Goal: Task Accomplishment & Management: Manage account settings

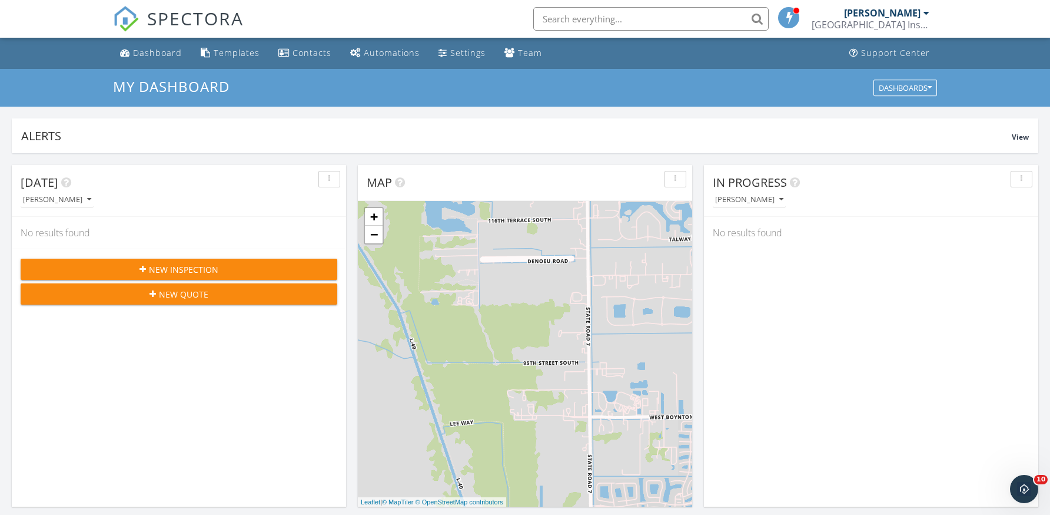
click at [553, 22] on input "text" at bounding box center [651, 19] width 236 height 24
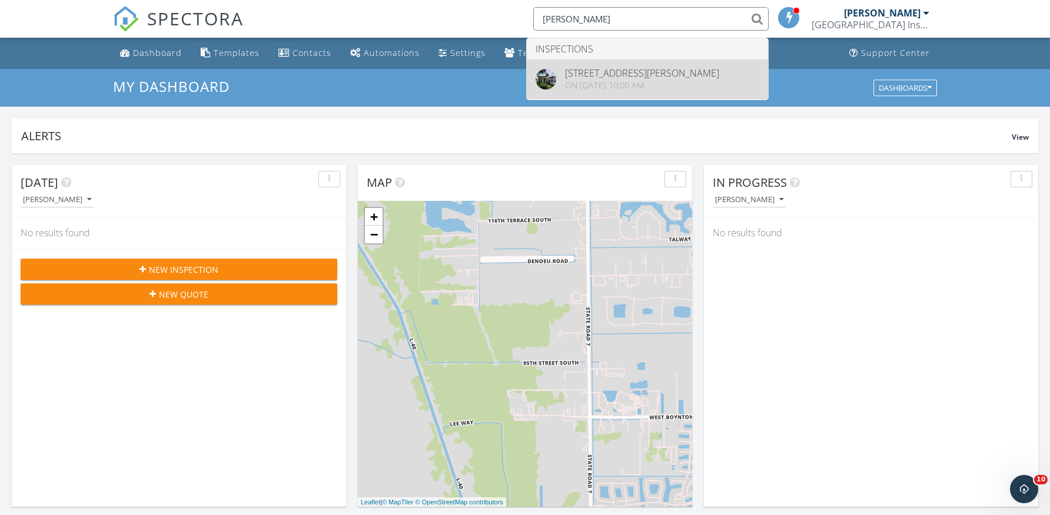
type input "sklut"
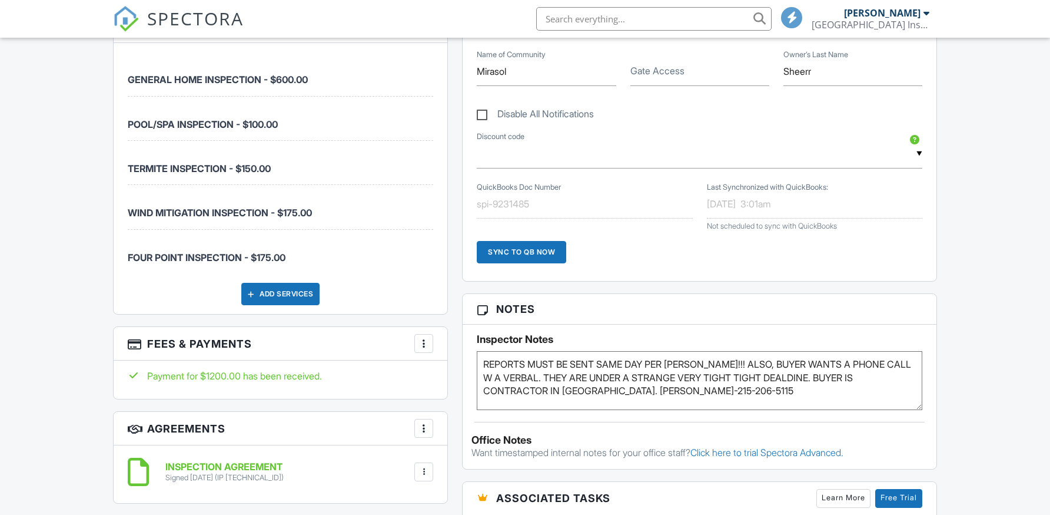
scroll to position [1325, 0]
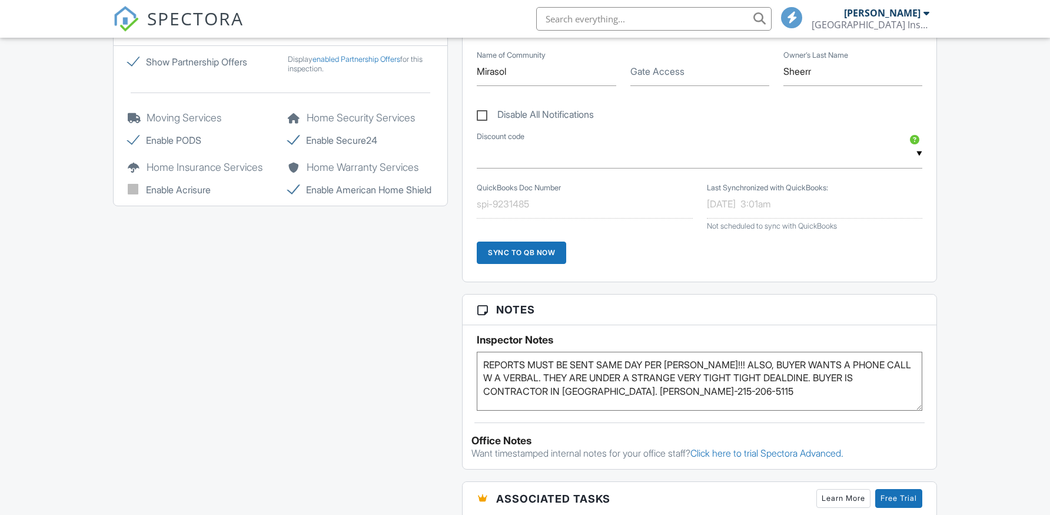
click at [483, 114] on label "Disable All Notifications" at bounding box center [535, 116] width 117 height 15
click at [483, 112] on input "Disable All Notifications" at bounding box center [481, 109] width 8 height 8
checkbox input "true"
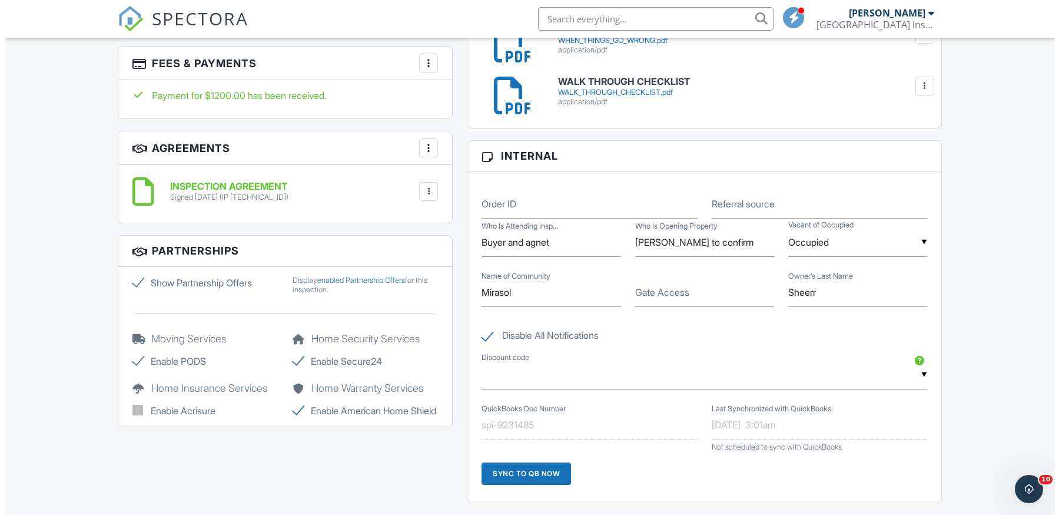
scroll to position [1099, 0]
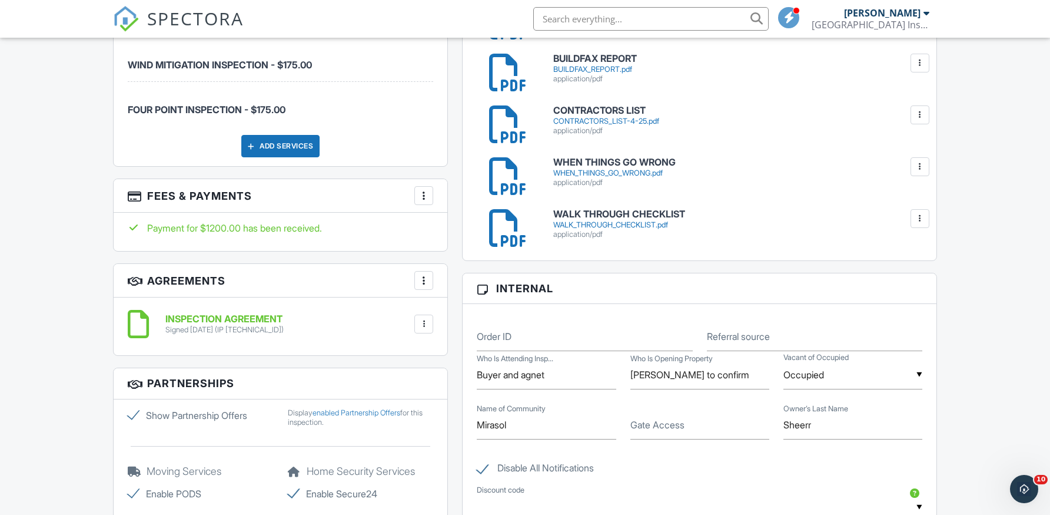
click at [423, 193] on div at bounding box center [424, 196] width 12 height 12
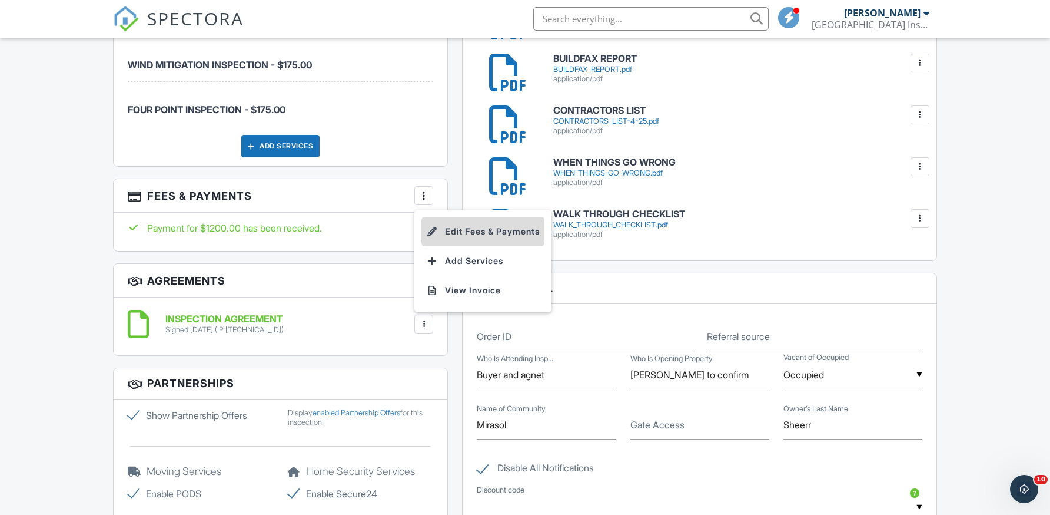
click at [472, 226] on li "Edit Fees & Payments" at bounding box center [483, 231] width 123 height 29
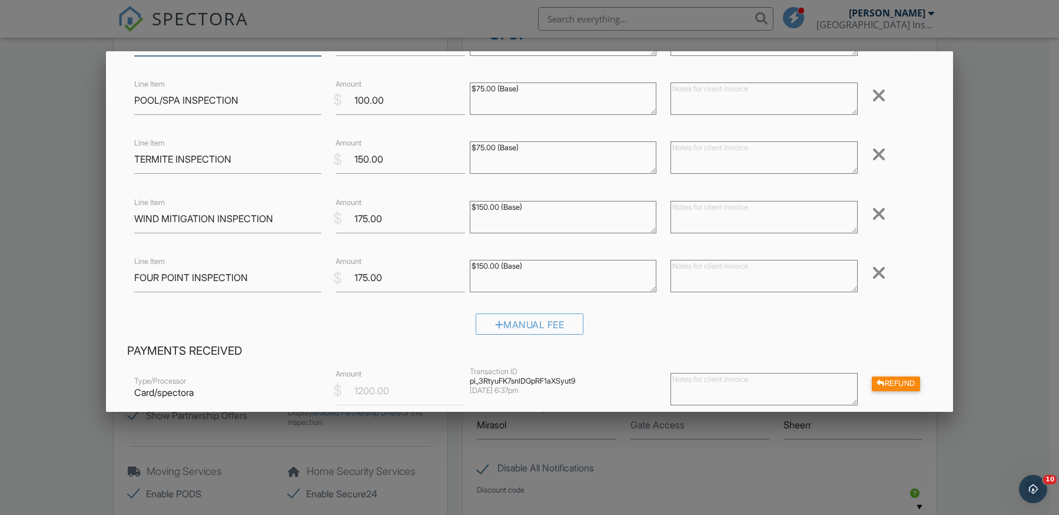
scroll to position [118, 0]
click at [357, 276] on input "175.00" at bounding box center [401, 277] width 130 height 29
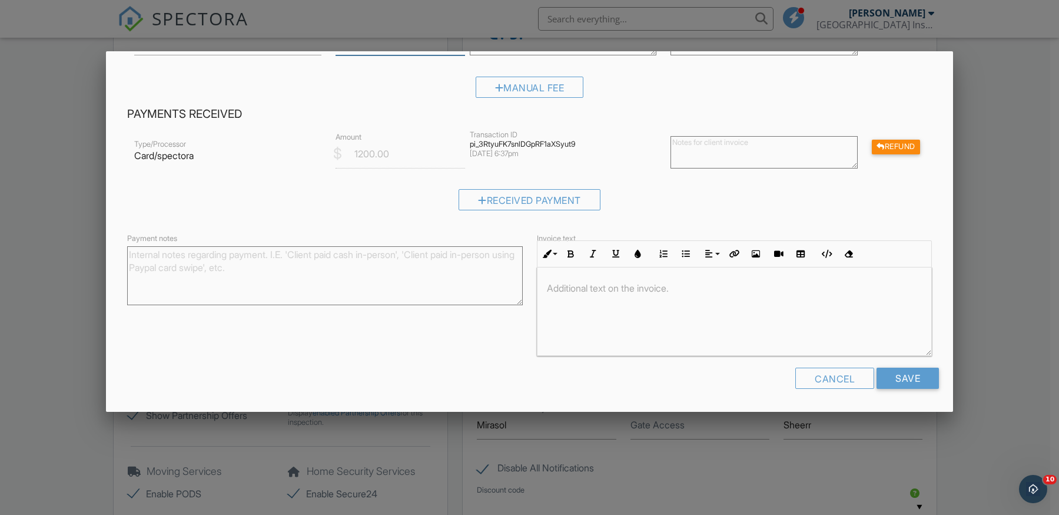
scroll to position [1, 0]
type input "275.00"
click at [901, 377] on input "Save" at bounding box center [908, 377] width 62 height 21
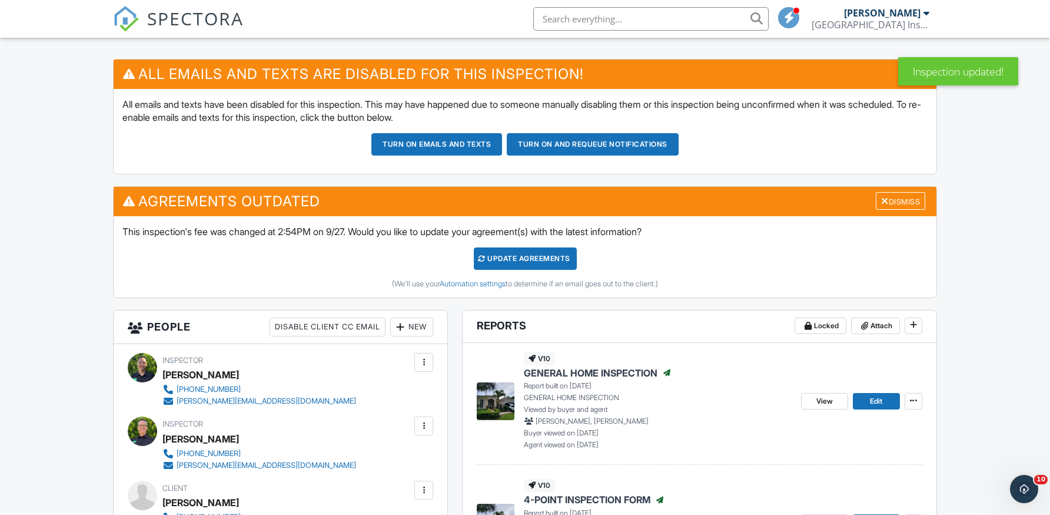
scroll to position [294, 0]
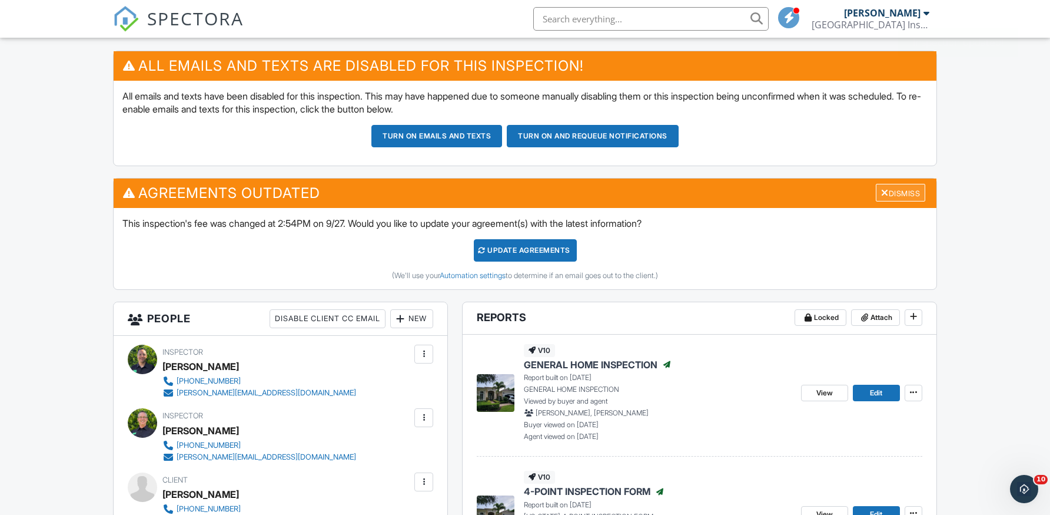
click at [883, 188] on div at bounding box center [885, 192] width 8 height 9
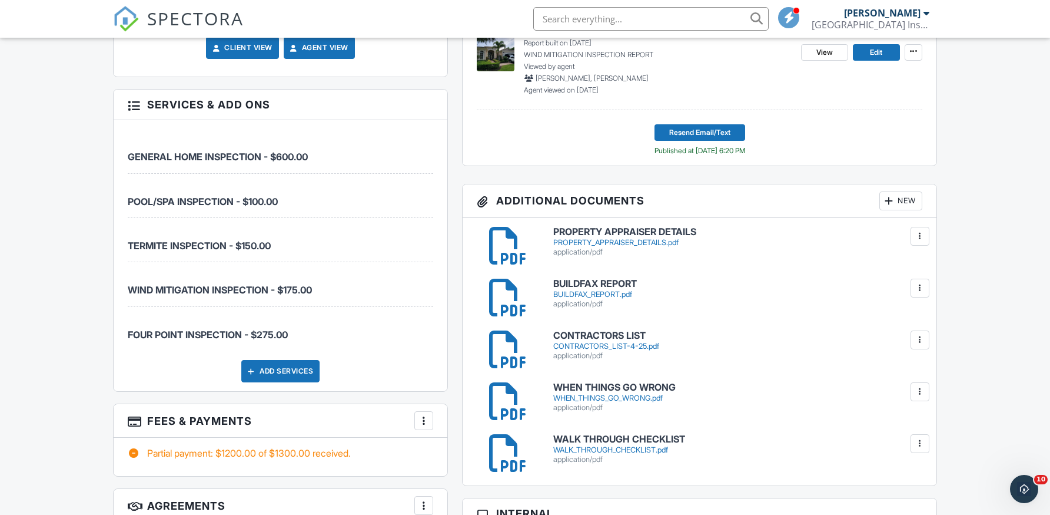
scroll to position [942, 0]
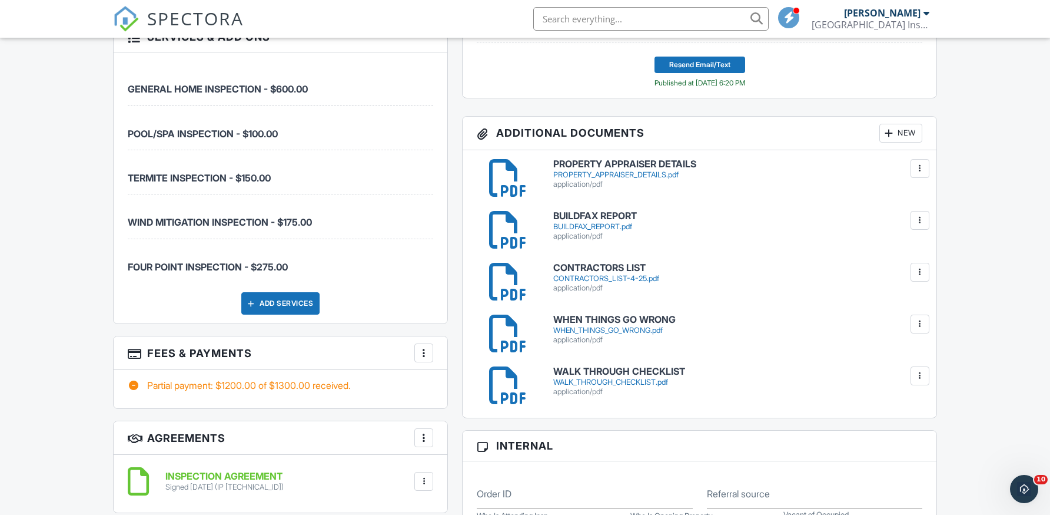
click at [426, 347] on div at bounding box center [424, 353] width 12 height 12
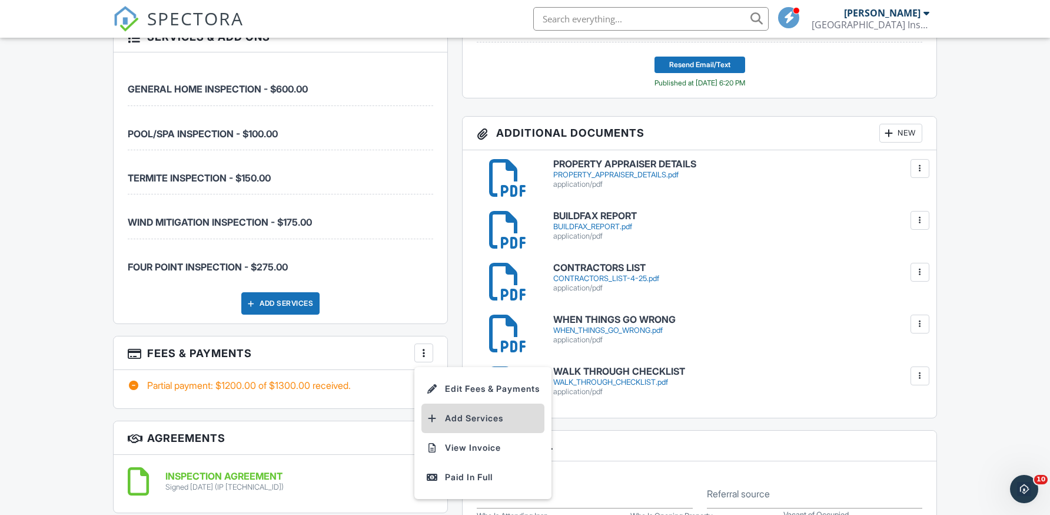
click at [472, 416] on li "Add Services" at bounding box center [483, 417] width 123 height 29
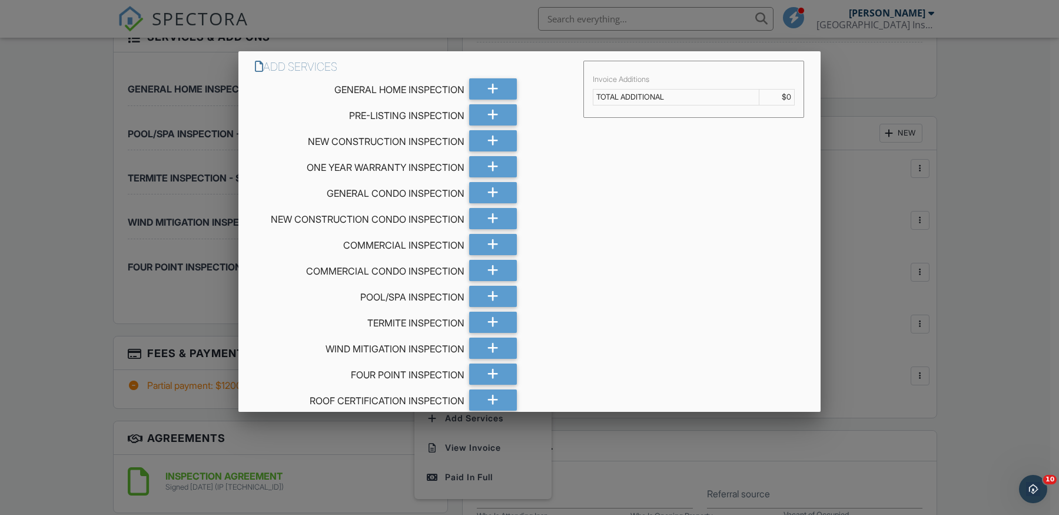
click at [1014, 137] on div at bounding box center [529, 263] width 1059 height 644
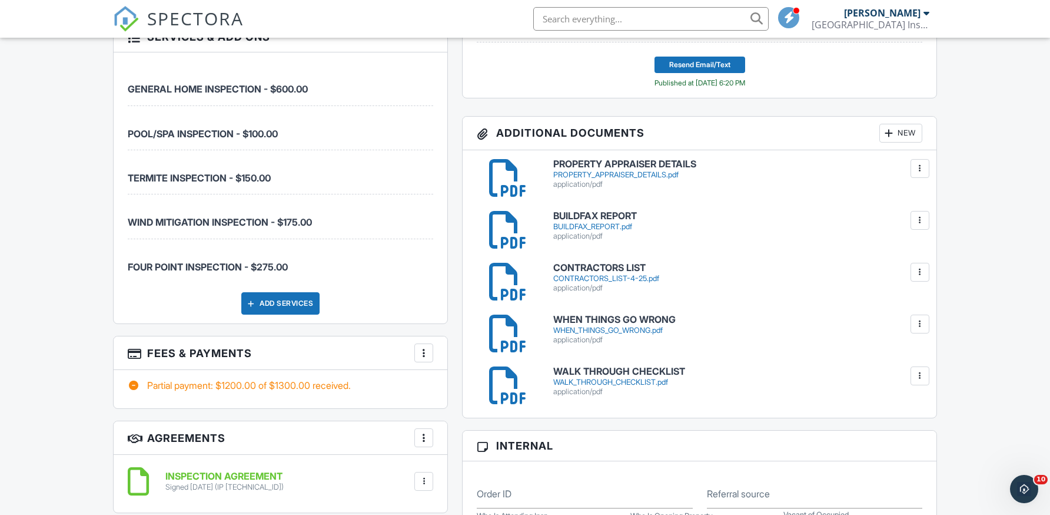
click at [425, 342] on h3 "Fees & Payments More Edit Fees & Payments Add Services View Invoice Paid In Full" at bounding box center [281, 353] width 334 height 34
click at [422, 345] on div "More" at bounding box center [424, 352] width 19 height 19
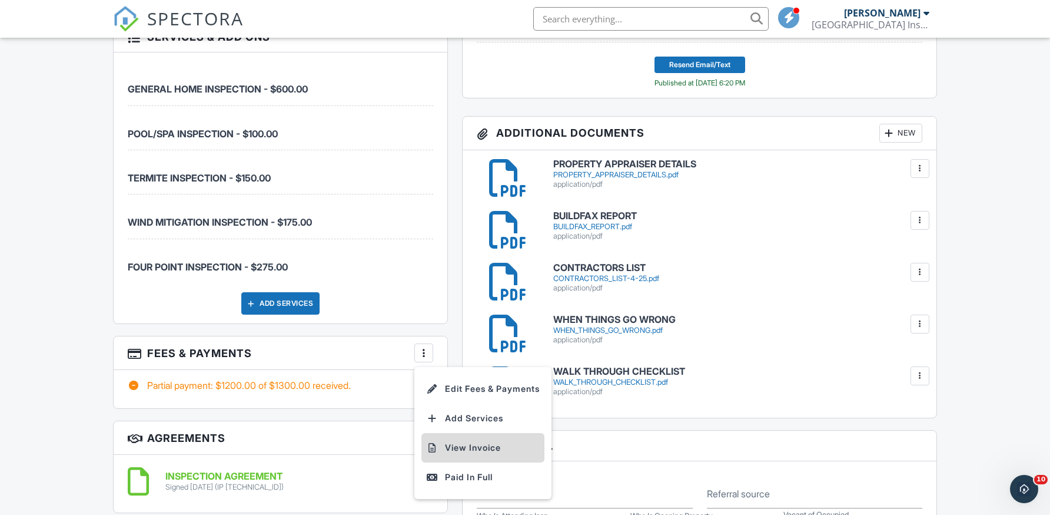
click at [469, 447] on li "View Invoice" at bounding box center [483, 447] width 123 height 29
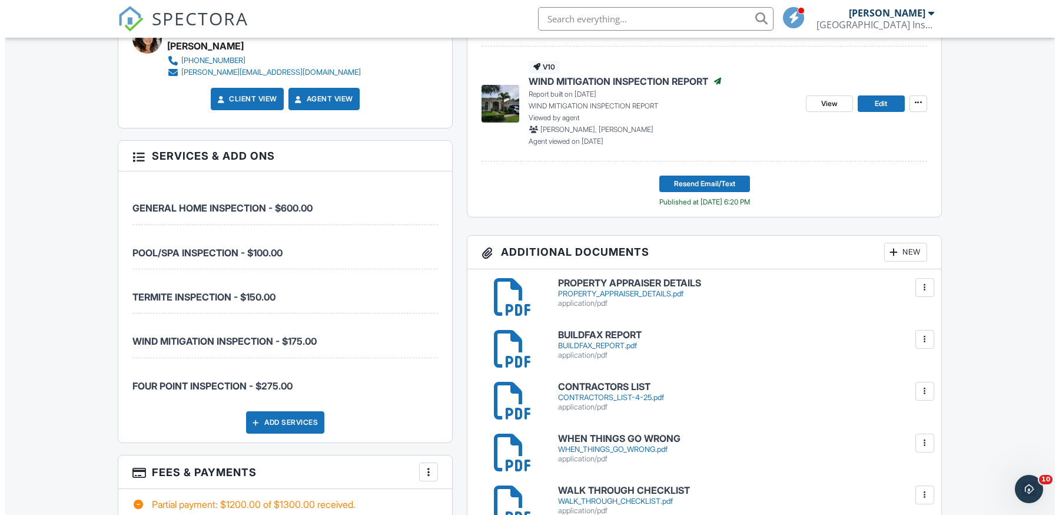
scroll to position [824, 0]
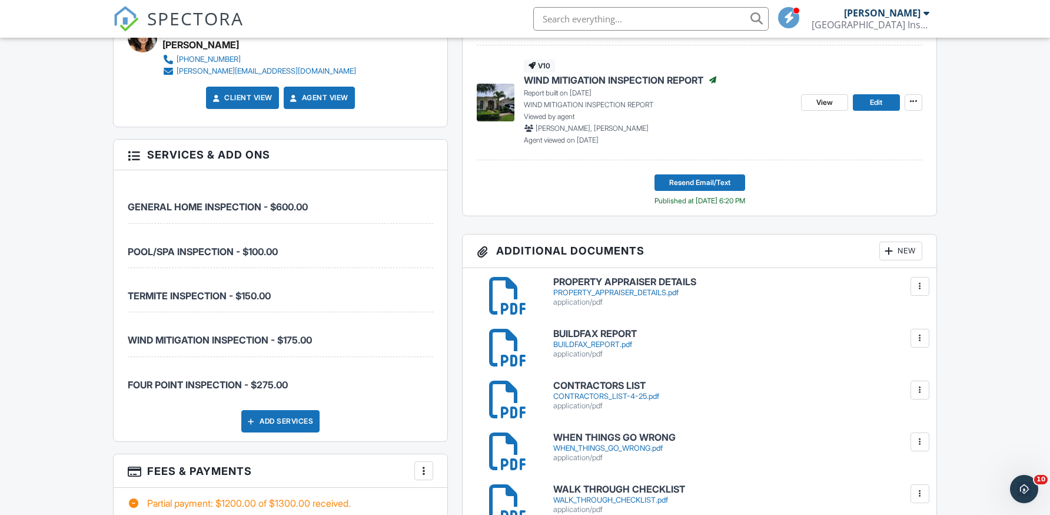
click at [285, 422] on div "Add Services" at bounding box center [280, 421] width 78 height 22
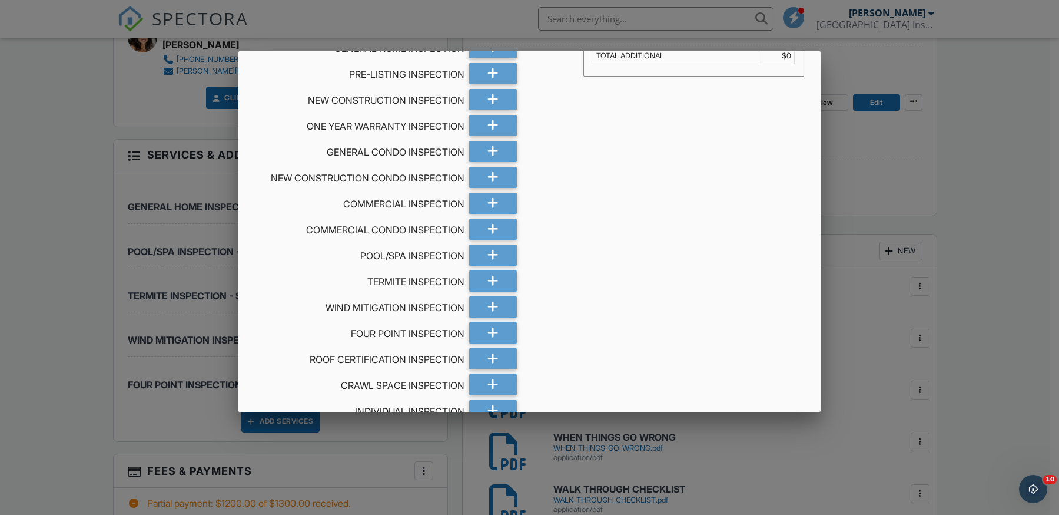
scroll to position [118, 0]
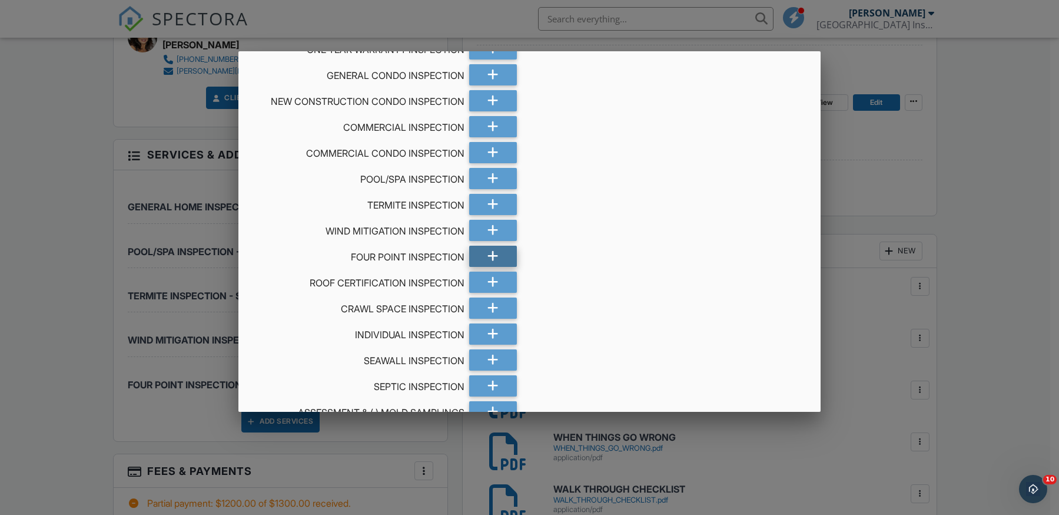
click at [489, 252] on icon at bounding box center [493, 256] width 11 height 21
click at [542, 256] on icon at bounding box center [545, 256] width 11 height 21
click at [480, 252] on div at bounding box center [493, 256] width 48 height 21
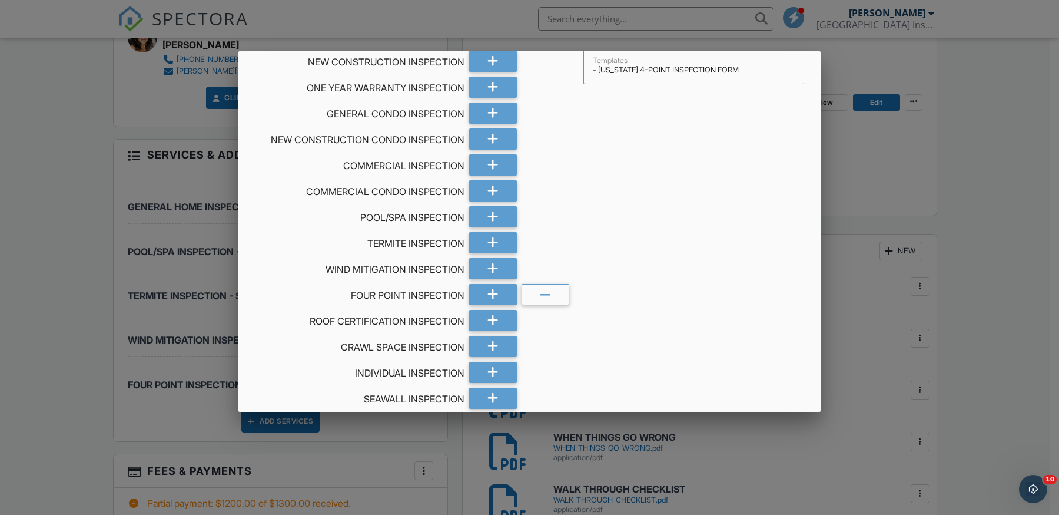
scroll to position [0, 0]
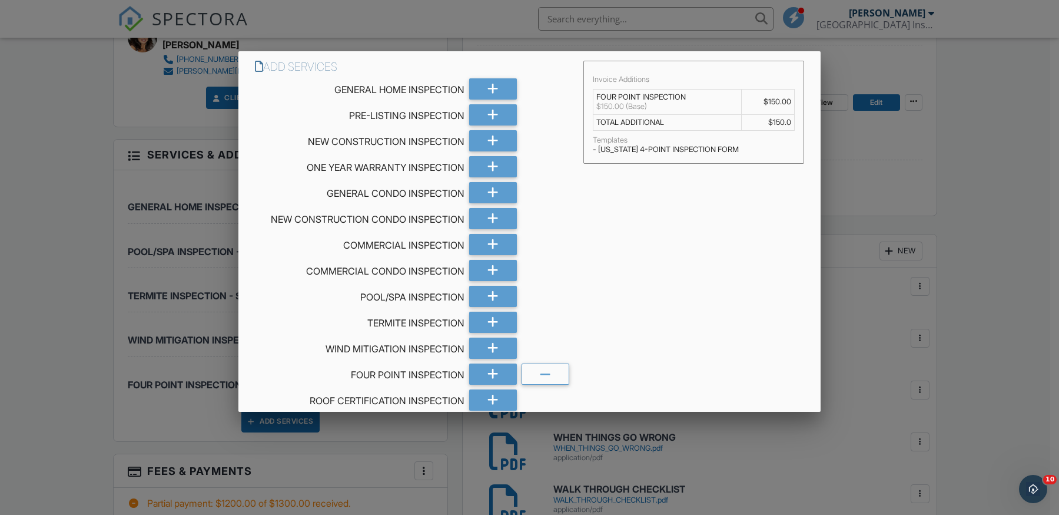
click at [767, 101] on td "$150.00" at bounding box center [768, 101] width 53 height 25
click at [672, 97] on td "FOUR POINT INSPECTION $150.00 (Base)" at bounding box center [667, 101] width 148 height 25
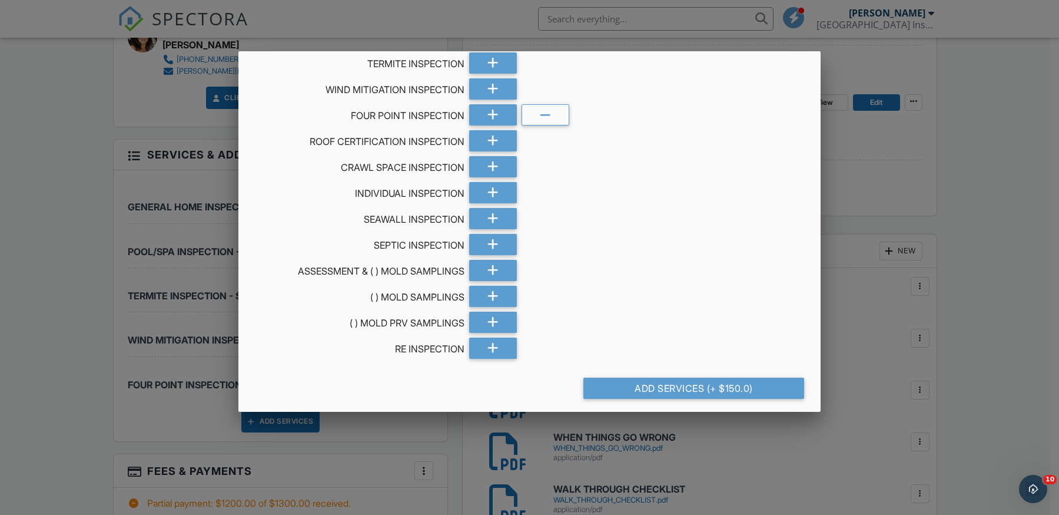
scroll to position [264, 0]
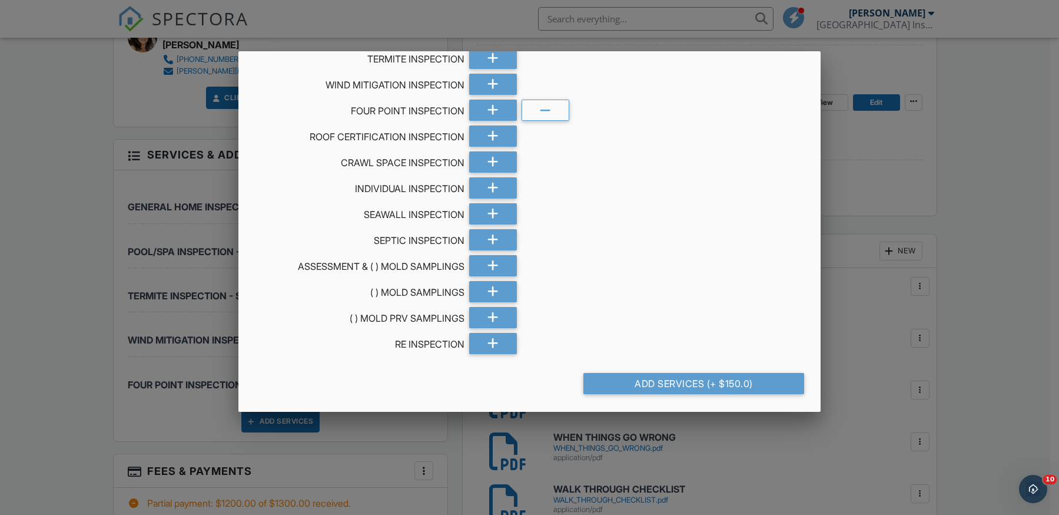
click at [993, 256] on div at bounding box center [529, 263] width 1059 height 644
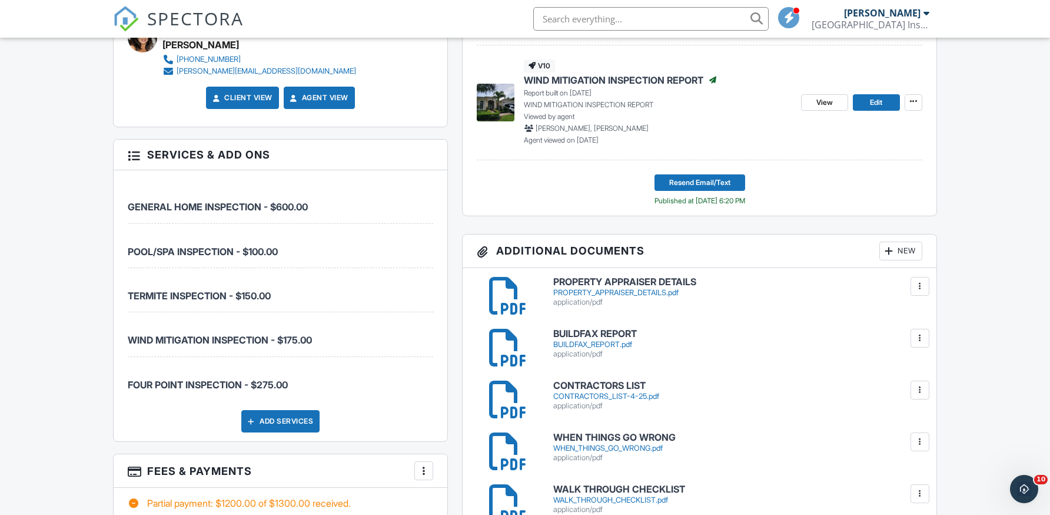
click at [293, 419] on div "Add Services" at bounding box center [280, 421] width 78 height 22
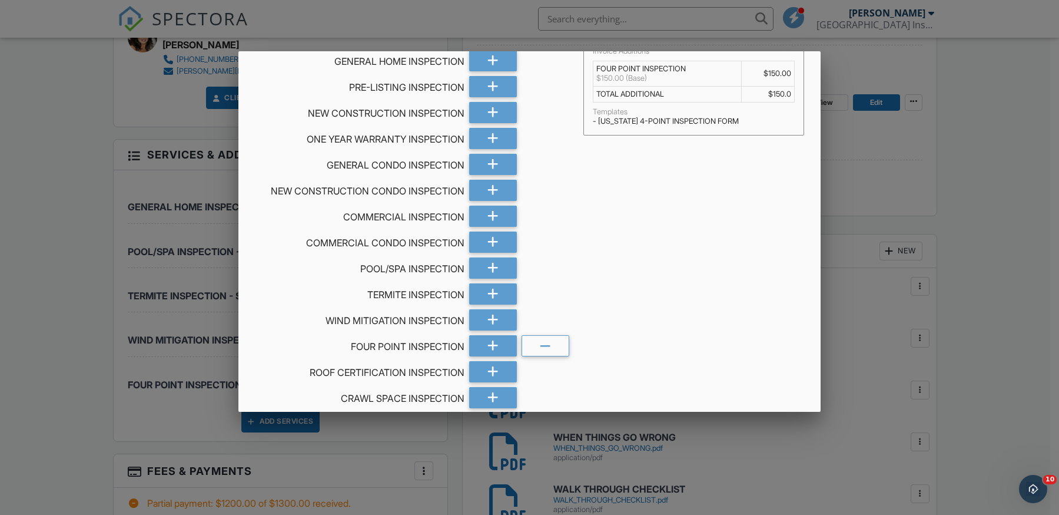
scroll to position [0, 0]
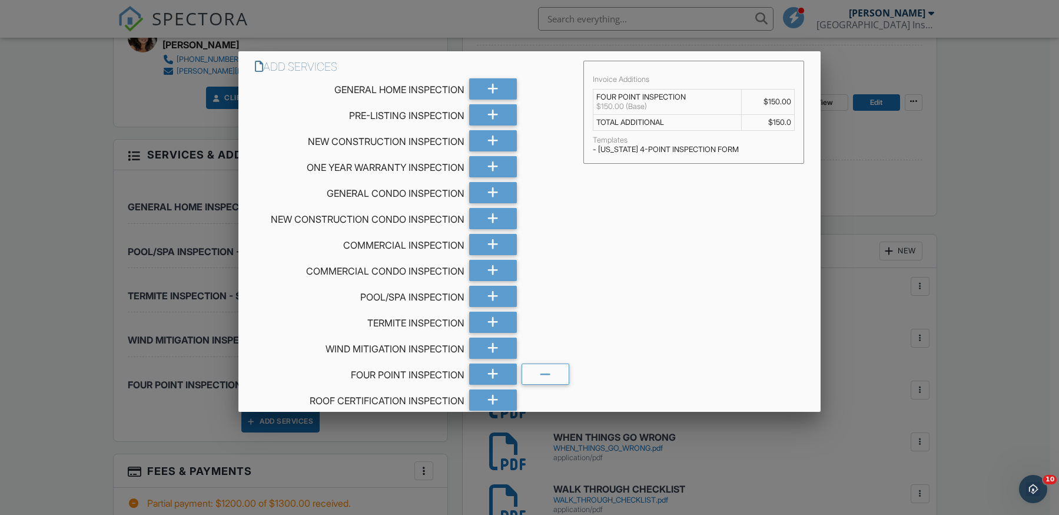
click at [619, 79] on div "Invoice Additions" at bounding box center [694, 79] width 202 height 9
click at [767, 139] on div "Templates" at bounding box center [694, 139] width 202 height 9
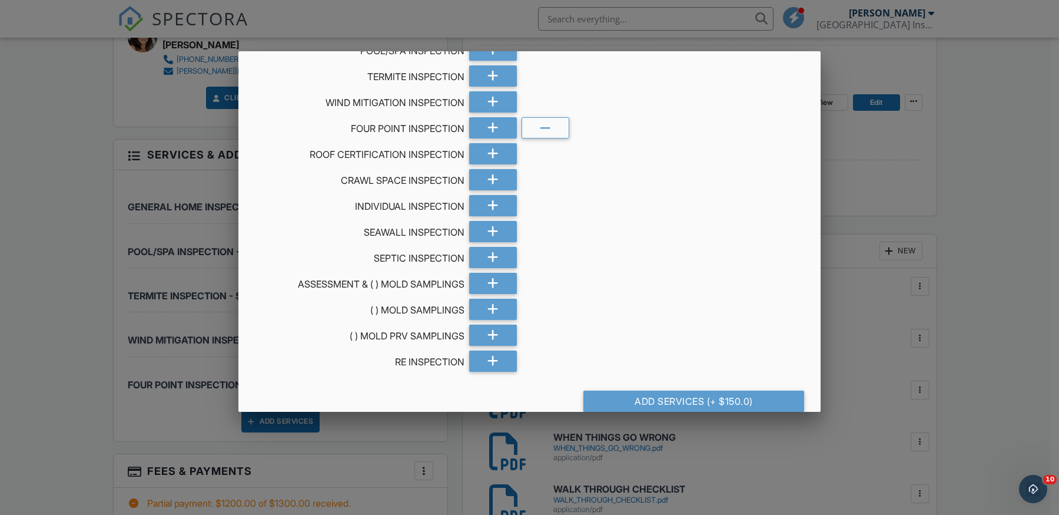
scroll to position [264, 0]
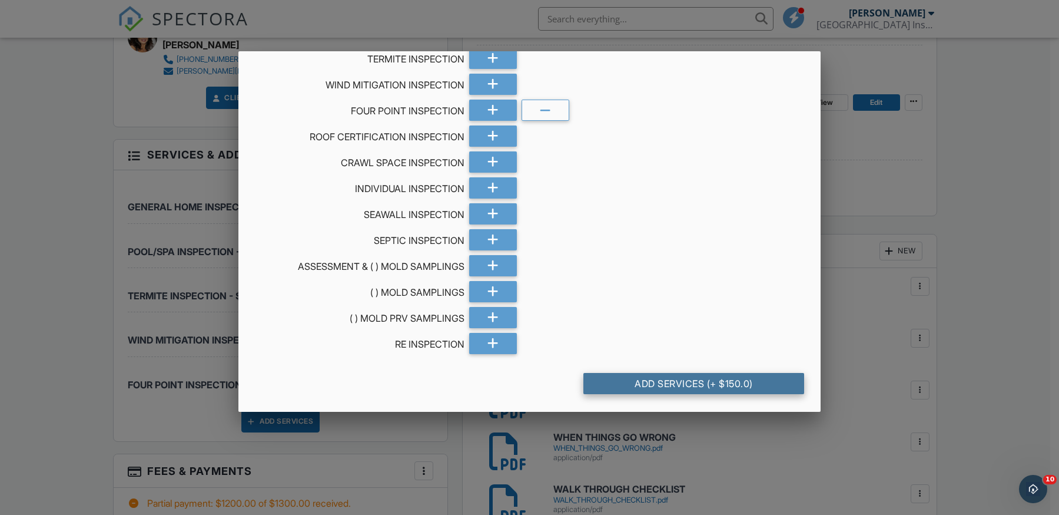
click at [679, 380] on div "Add Services (+ $150.0)" at bounding box center [693, 383] width 221 height 21
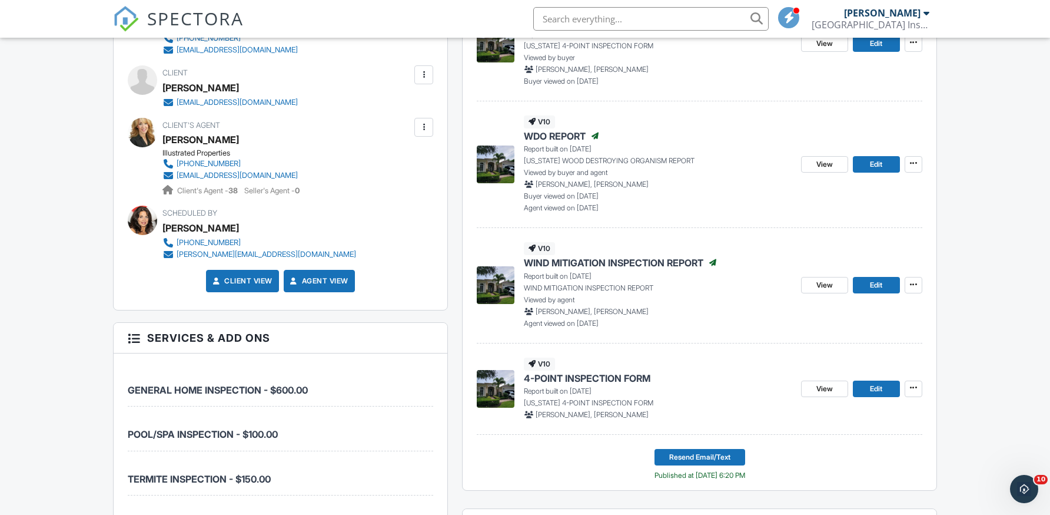
scroll to position [765, 0]
click at [829, 387] on span "View" at bounding box center [825, 388] width 16 height 12
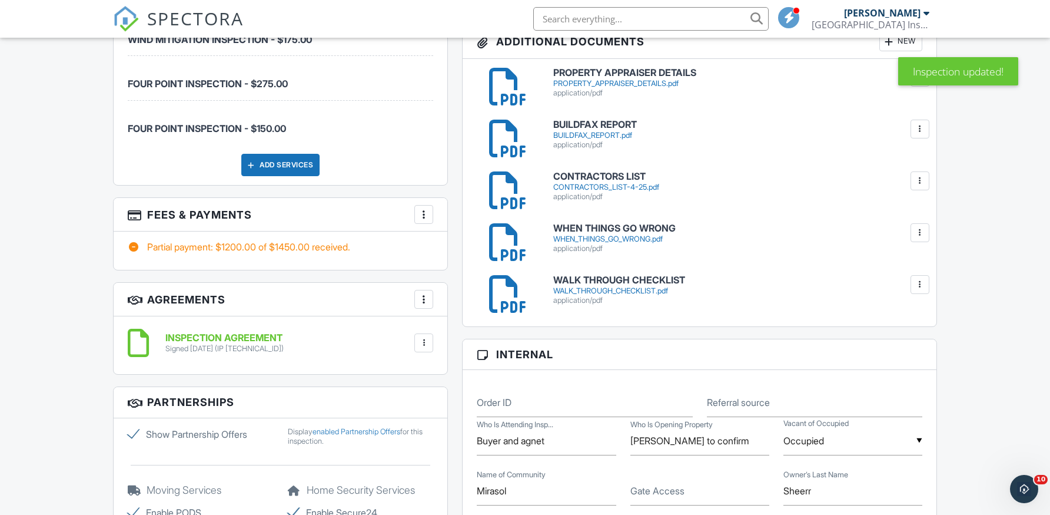
click at [423, 215] on div at bounding box center [424, 214] width 12 height 12
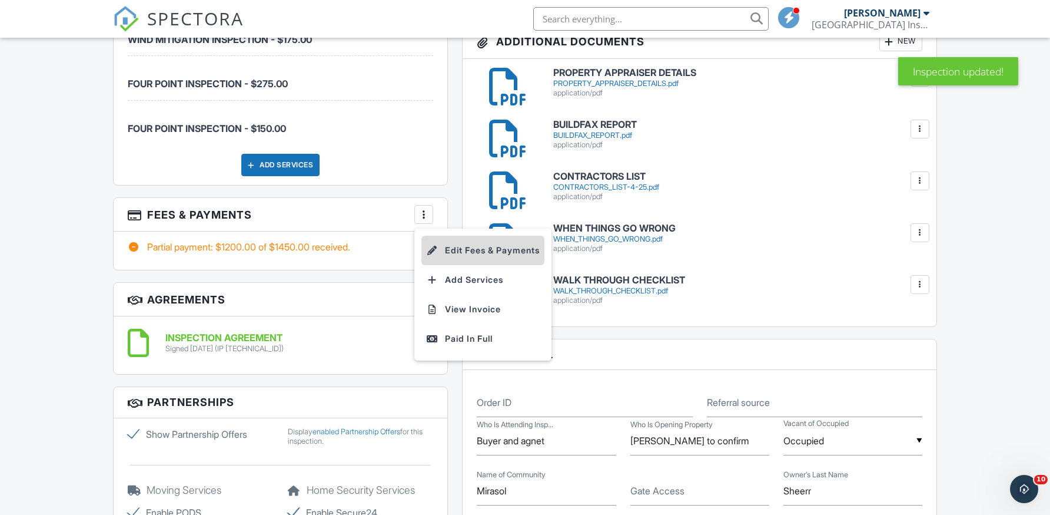
click at [479, 250] on li "Edit Fees & Payments" at bounding box center [483, 250] width 123 height 29
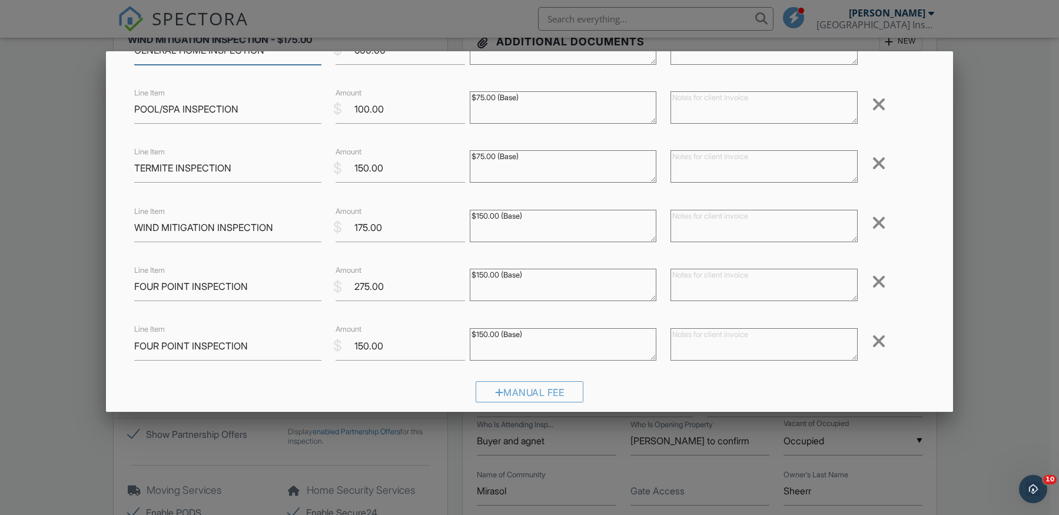
scroll to position [118, 0]
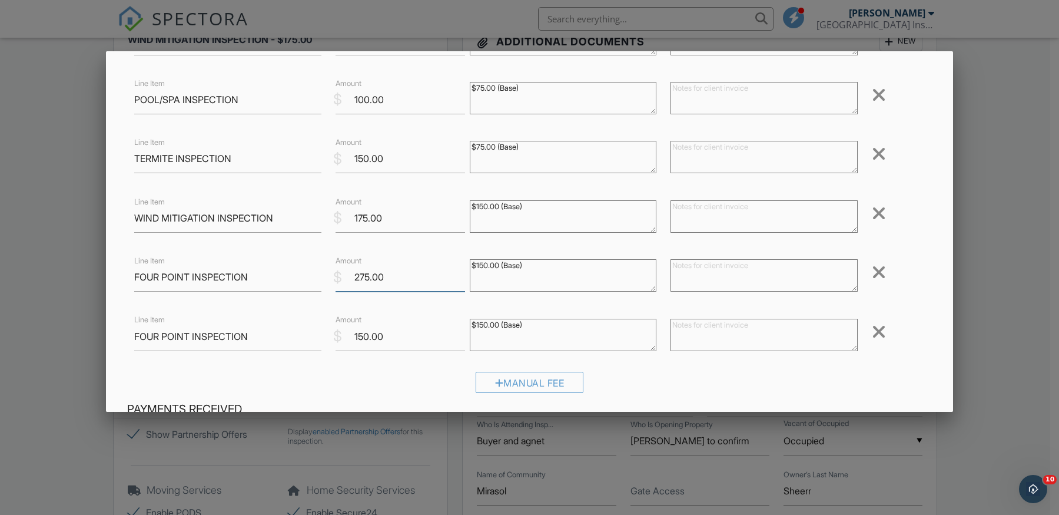
click at [359, 277] on input "275.00" at bounding box center [401, 277] width 130 height 29
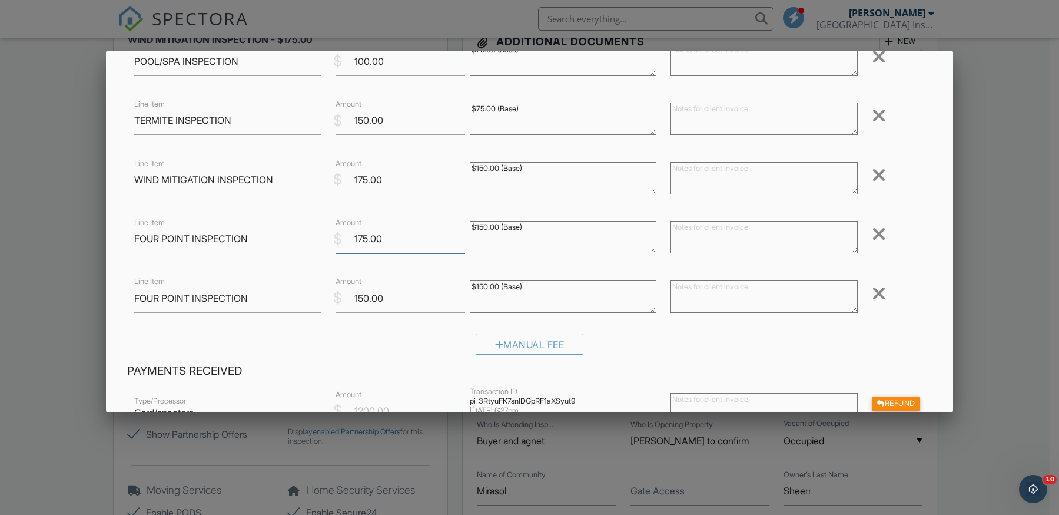
scroll to position [177, 0]
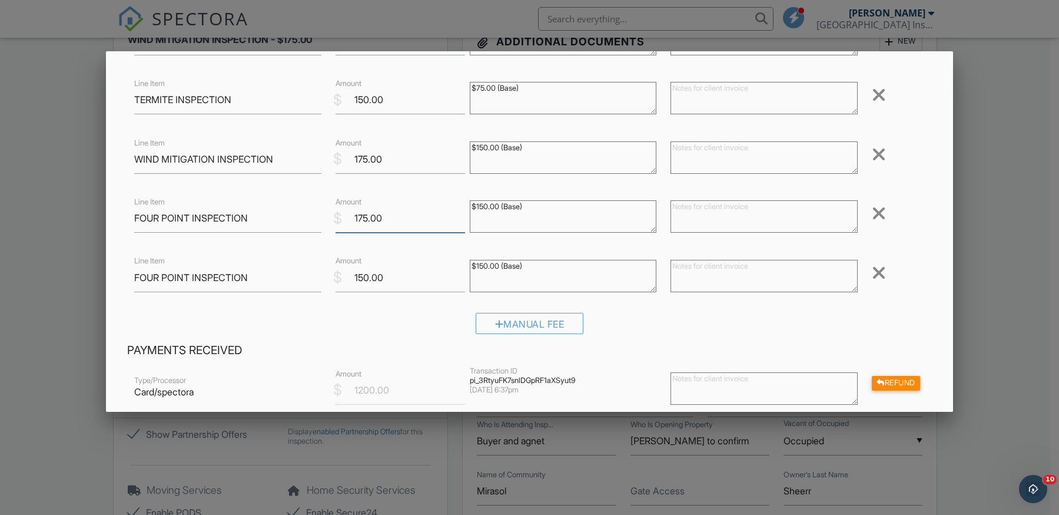
type input "175.00"
drag, startPoint x: 363, startPoint y: 277, endPoint x: 389, endPoint y: 331, distance: 59.5
click at [367, 283] on input "150.00" at bounding box center [401, 277] width 130 height 29
type input "100.00"
click at [389, 337] on div "Manual Fee" at bounding box center [529, 328] width 805 height 30
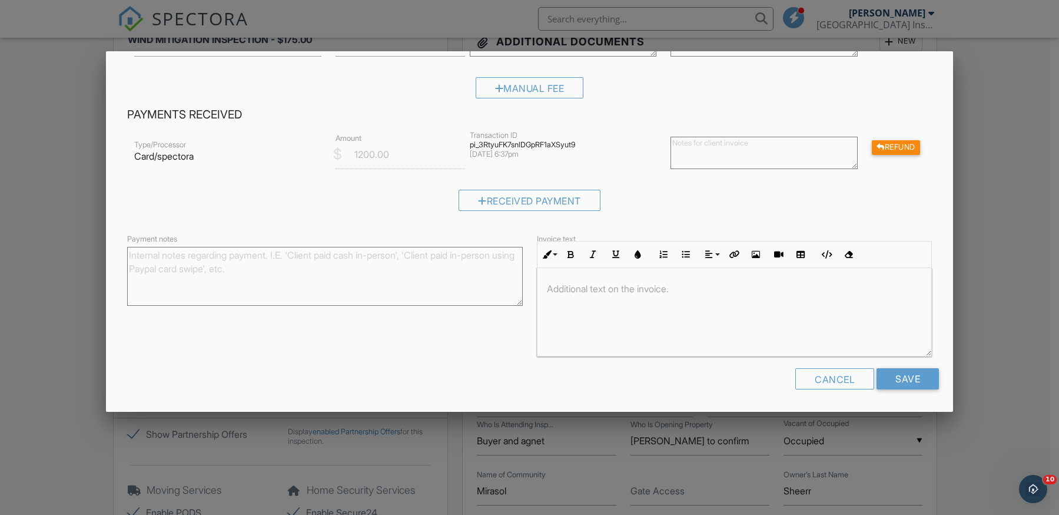
scroll to position [413, 0]
click at [894, 378] on input "Save" at bounding box center [908, 377] width 62 height 21
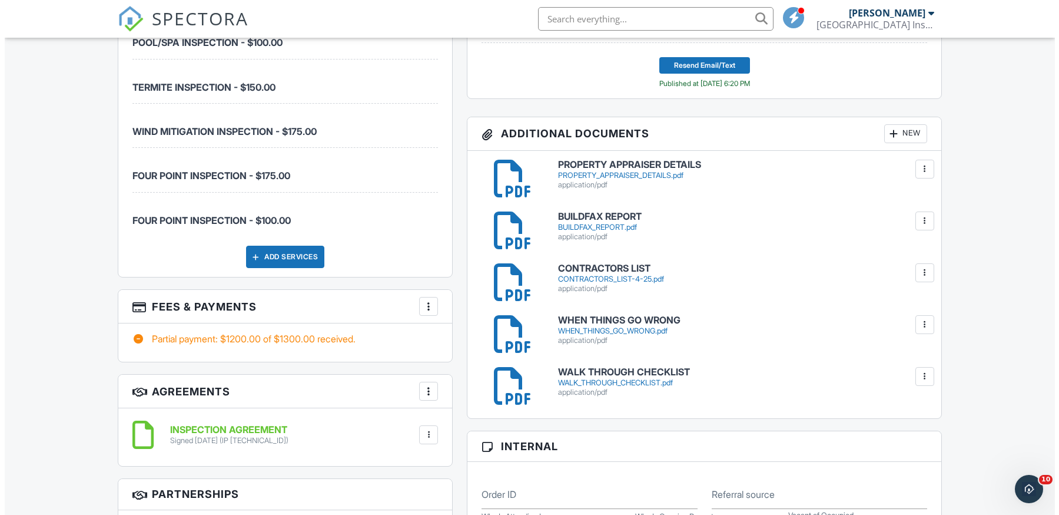
scroll to position [1119, 0]
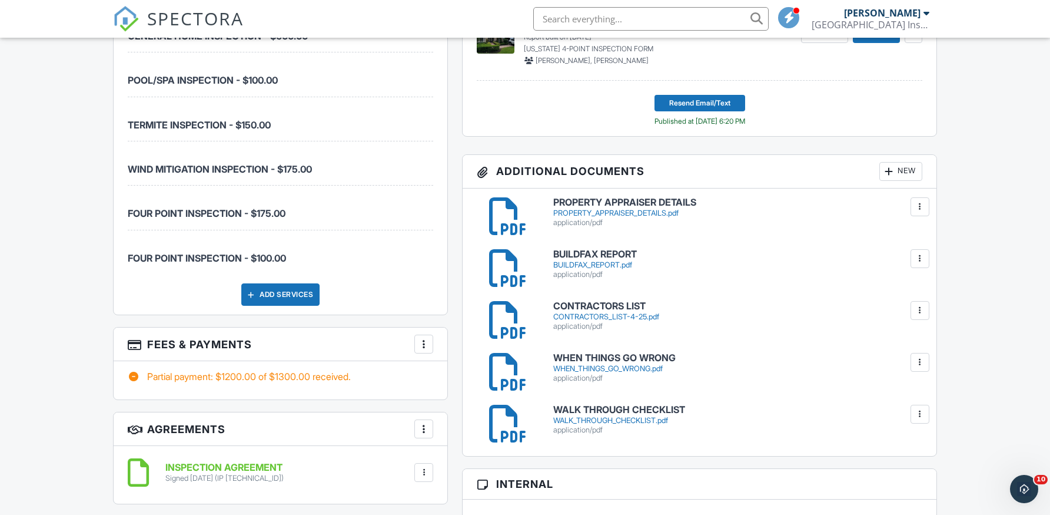
click at [426, 340] on div at bounding box center [424, 344] width 12 height 12
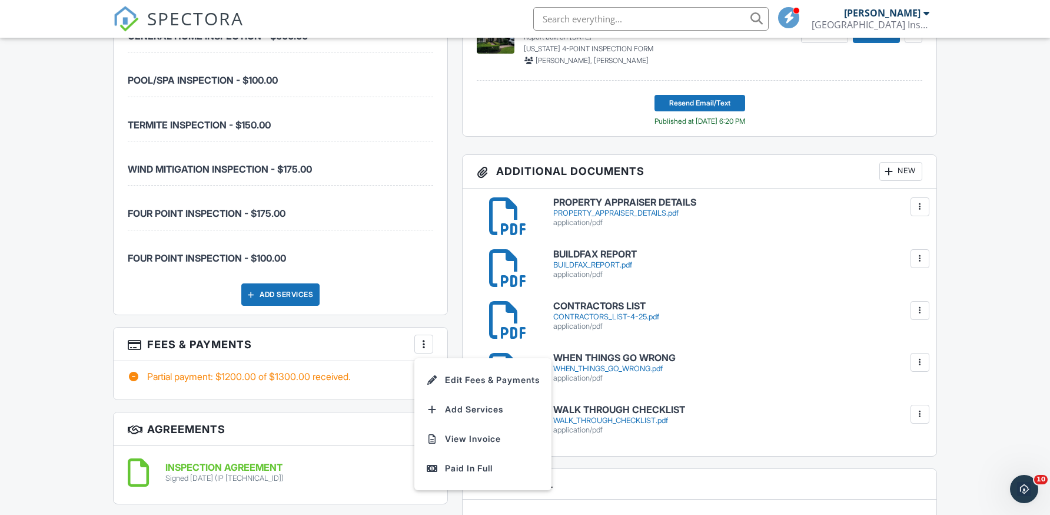
click at [485, 374] on li "Edit Fees & Payments" at bounding box center [483, 379] width 123 height 29
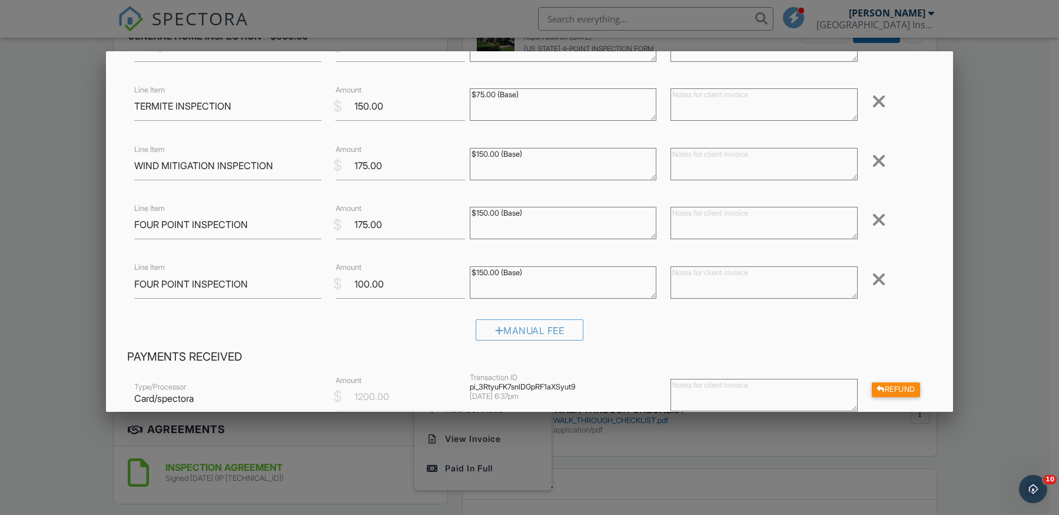
scroll to position [177, 0]
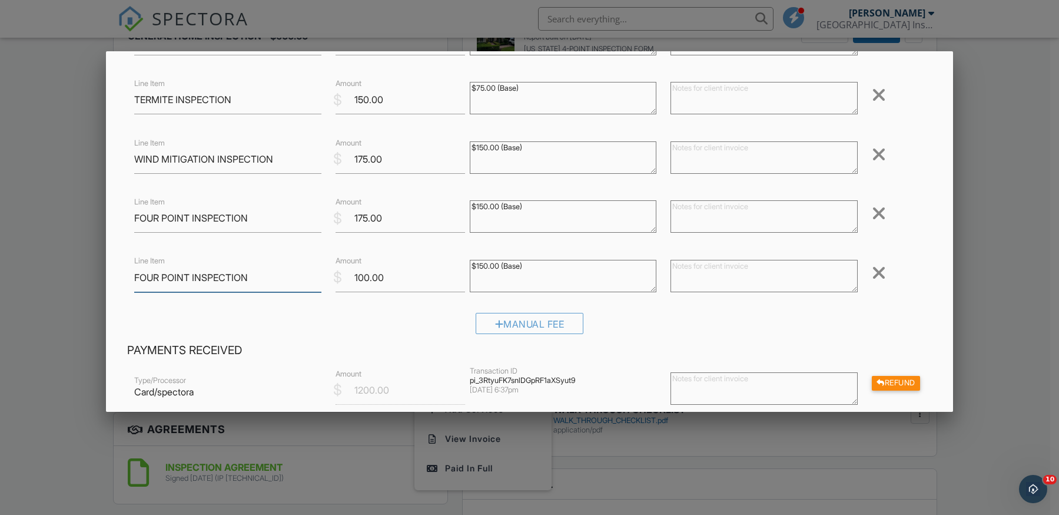
drag, startPoint x: 257, startPoint y: 277, endPoint x: 294, endPoint y: 287, distance: 38.4
click at [258, 278] on input "FOUR POINT INSPECTION" at bounding box center [227, 277] width 187 height 29
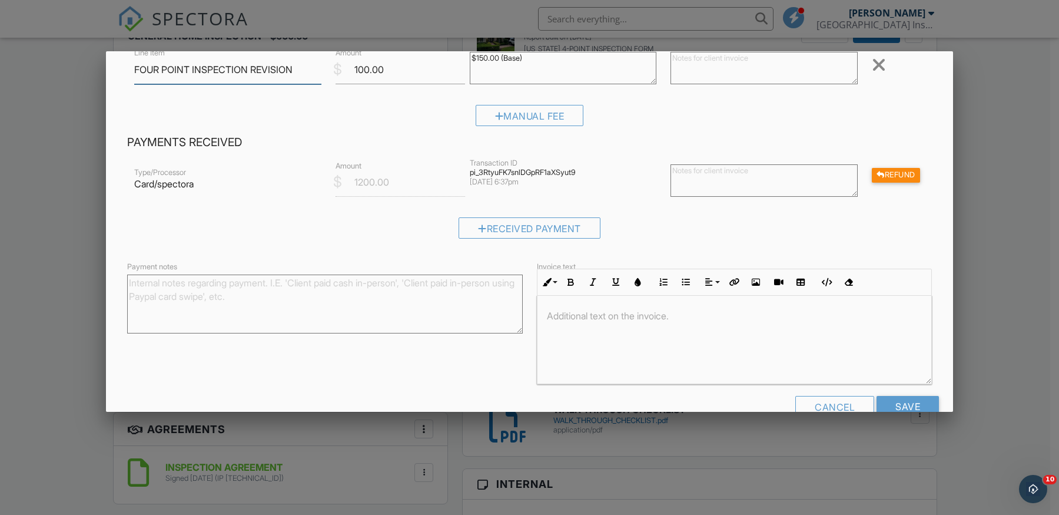
scroll to position [413, 0]
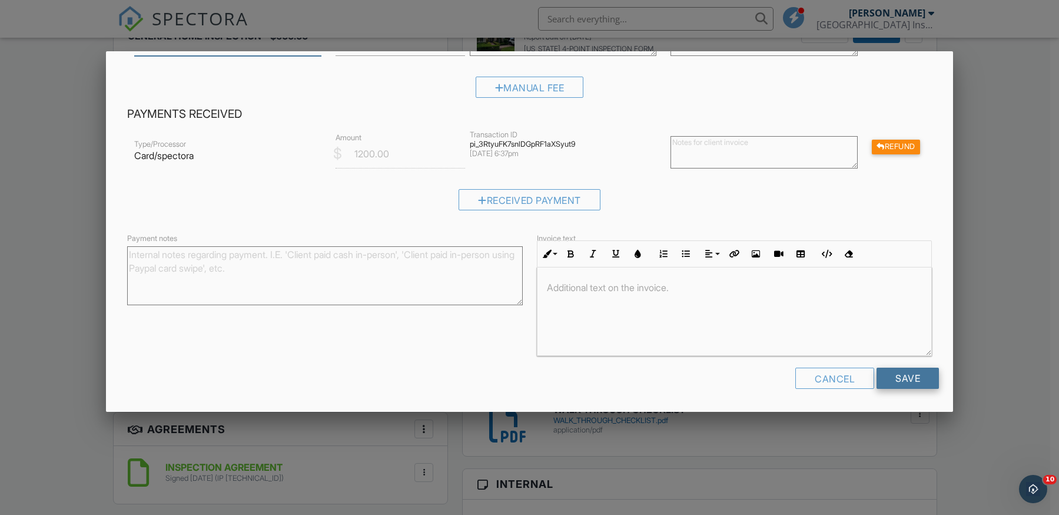
type input "FOUR POINT INSPECTION REVISION"
click at [898, 378] on input "Save" at bounding box center [908, 377] width 62 height 21
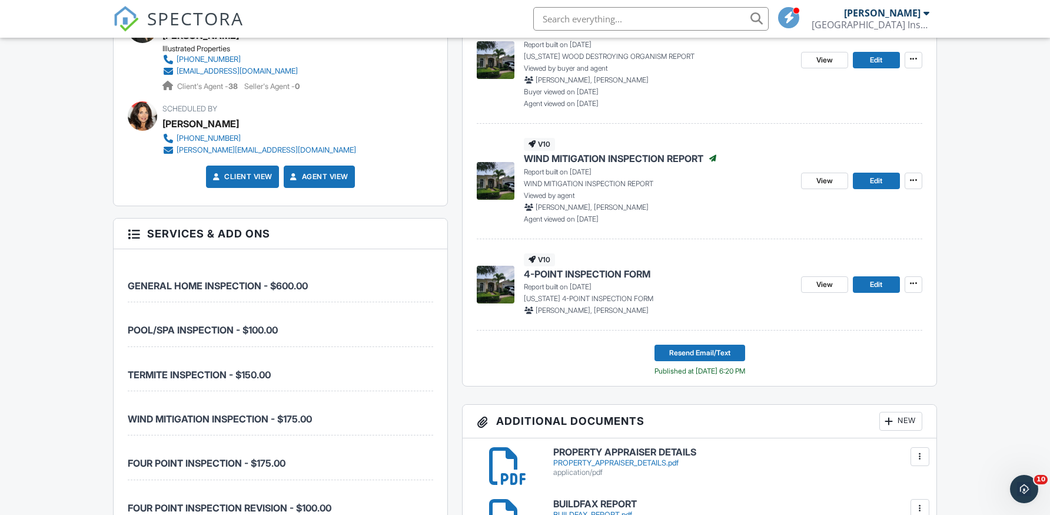
scroll to position [824, 0]
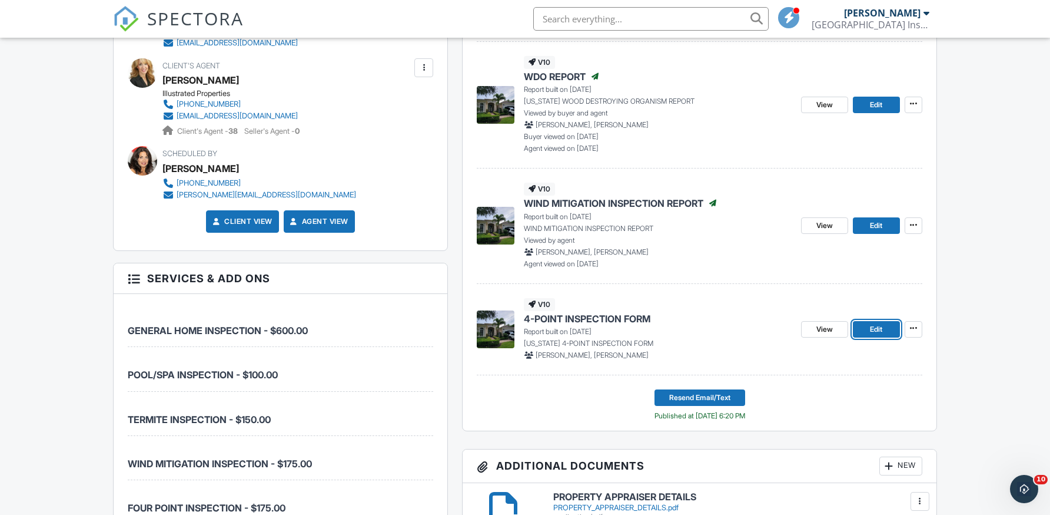
click at [880, 323] on span "Edit" at bounding box center [876, 329] width 12 height 12
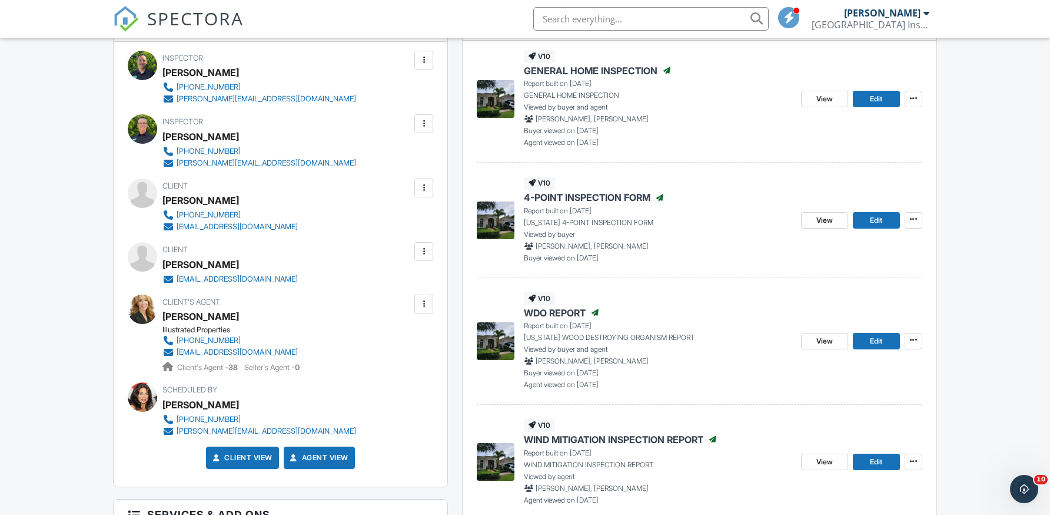
scroll to position [589, 0]
click at [881, 219] on span "Edit" at bounding box center [876, 220] width 12 height 12
